Goal: Task Accomplishment & Management: Use online tool/utility

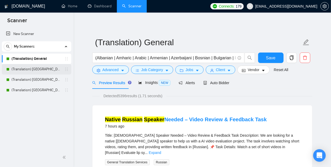
click at [27, 71] on link "(Translation) [GEOGRAPHIC_DATA]" at bounding box center [37, 69] width 50 height 10
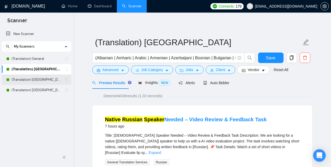
click at [26, 82] on link "(Translation) [GEOGRAPHIC_DATA]" at bounding box center [37, 80] width 50 height 10
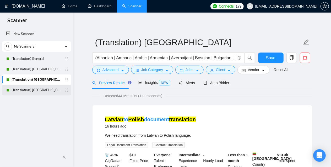
click at [36, 87] on link "(Translation) [GEOGRAPHIC_DATA]" at bounding box center [37, 90] width 50 height 10
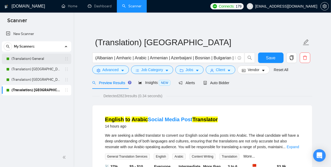
click at [39, 61] on link "(Translation) General" at bounding box center [37, 59] width 50 height 10
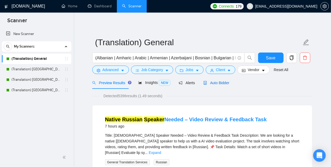
click at [216, 81] on span "Auto Bidder" at bounding box center [216, 83] width 26 height 4
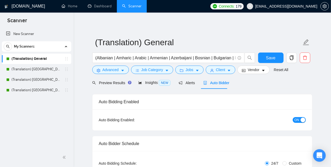
checkbox input "true"
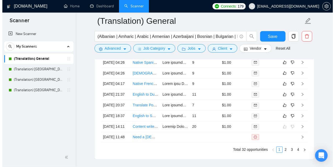
scroll to position [1414, 0]
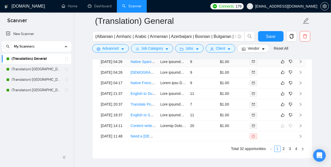
click at [139, 64] on link "Native Spanish Speaker Needed – Video Review & Feedback Task" at bounding box center [184, 62] width 109 height 4
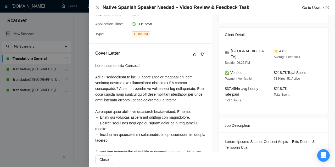
scroll to position [122, 0]
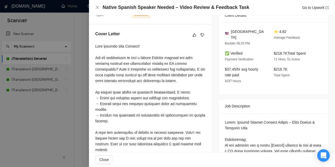
click at [80, 71] on div at bounding box center [167, 83] width 335 height 167
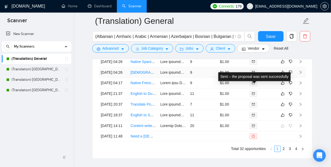
click at [253, 74] on icon "mail" at bounding box center [253, 72] width 3 height 3
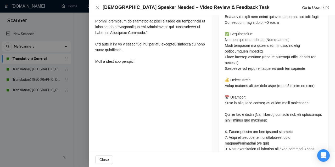
scroll to position [305, 0]
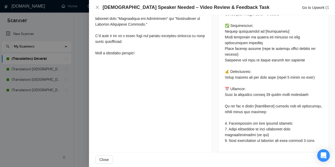
click at [79, 83] on div at bounding box center [167, 83] width 335 height 167
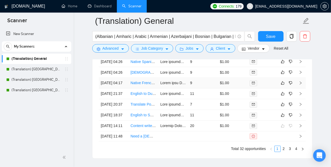
click at [141, 85] on link "Native French Speaker Needed – Video Review & Feedback Task" at bounding box center [183, 83] width 107 height 4
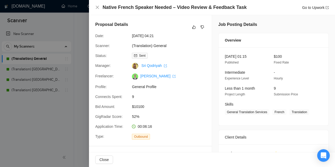
click at [86, 81] on div at bounding box center [167, 83] width 335 height 167
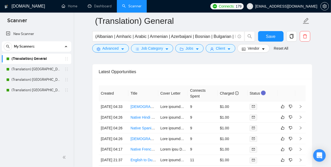
scroll to position [1336, 0]
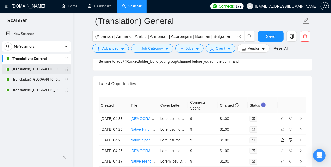
click at [41, 69] on link "(Translation) [GEOGRAPHIC_DATA]" at bounding box center [37, 69] width 50 height 10
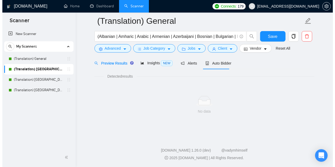
scroll to position [335, 0]
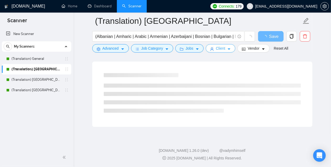
click at [225, 50] on button "Client" at bounding box center [221, 48] width 30 height 8
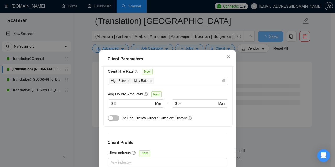
scroll to position [156, 0]
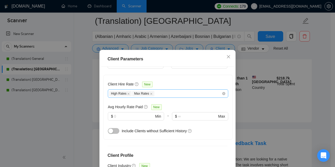
click at [164, 94] on div "High Rates Max Rates" at bounding box center [165, 94] width 113 height 6
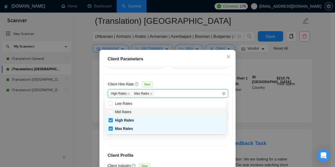
click at [140, 111] on div "Mid Rates" at bounding box center [166, 112] width 114 height 6
checkbox input "true"
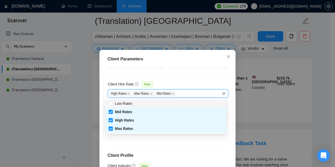
click at [175, 84] on div "Client Hire Rate New" at bounding box center [168, 85] width 120 height 8
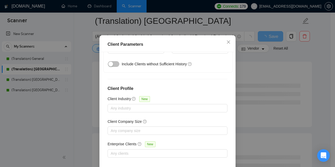
scroll to position [39, 0]
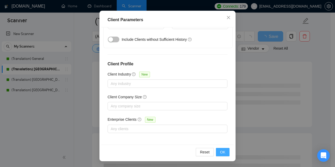
click at [222, 150] on span "OK" at bounding box center [222, 153] width 5 height 6
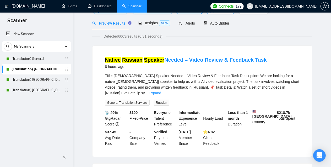
scroll to position [0, 0]
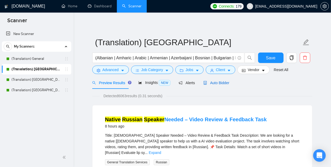
click at [216, 85] on span "Auto Bidder" at bounding box center [216, 83] width 26 height 4
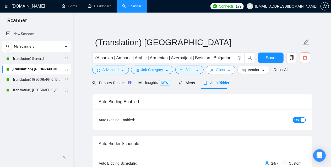
click at [210, 70] on icon "user" at bounding box center [212, 71] width 4 height 4
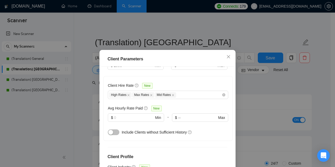
scroll to position [156, 0]
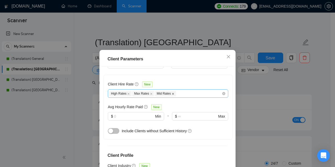
click at [172, 94] on icon "close" at bounding box center [173, 94] width 3 height 3
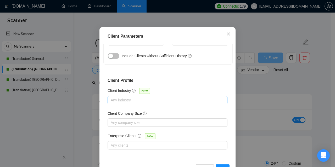
scroll to position [39, 0]
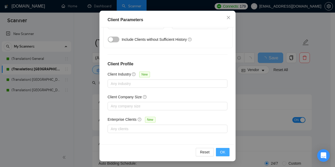
click at [221, 152] on span "OK" at bounding box center [222, 153] width 5 height 6
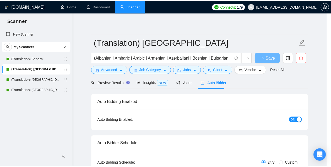
scroll to position [21, 0]
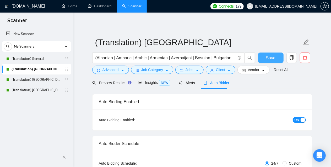
click at [272, 56] on span "Save" at bounding box center [270, 58] width 9 height 7
